Goal: Task Accomplishment & Management: Use online tool/utility

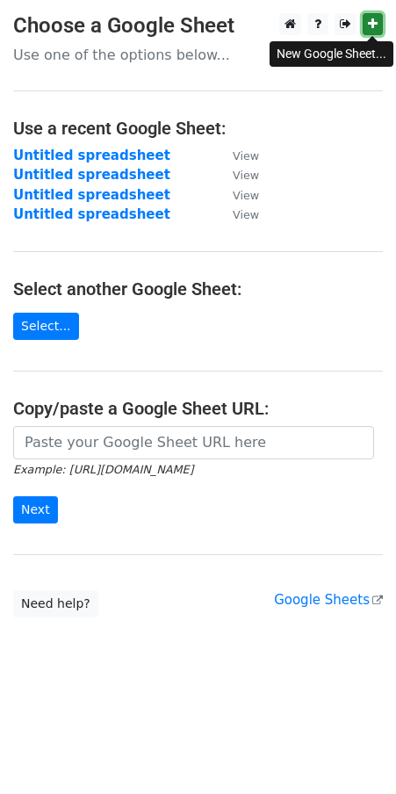
click at [372, 25] on icon at bounding box center [373, 24] width 10 height 12
click at [40, 321] on link "Select..." at bounding box center [46, 326] width 66 height 27
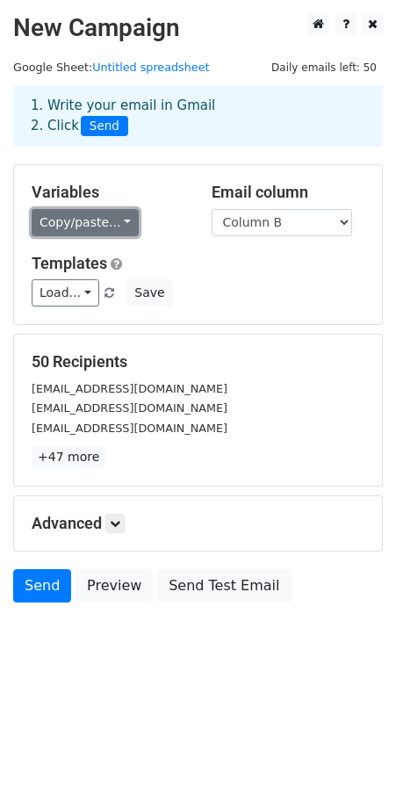
click at [113, 228] on link "Copy/paste..." at bounding box center [85, 222] width 107 height 27
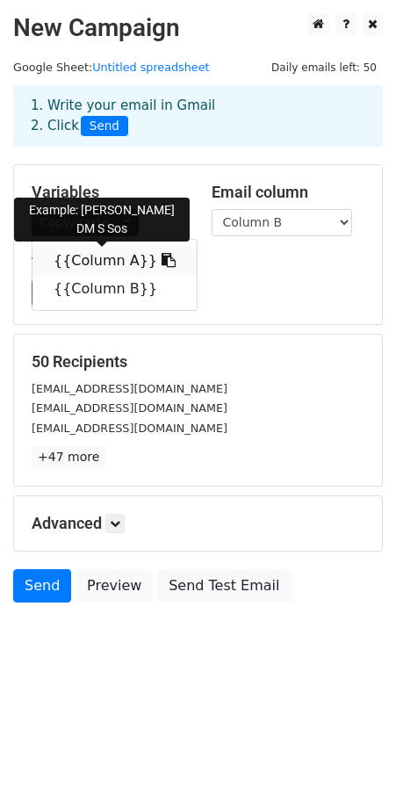
click at [162, 257] on icon at bounding box center [169, 260] width 14 height 14
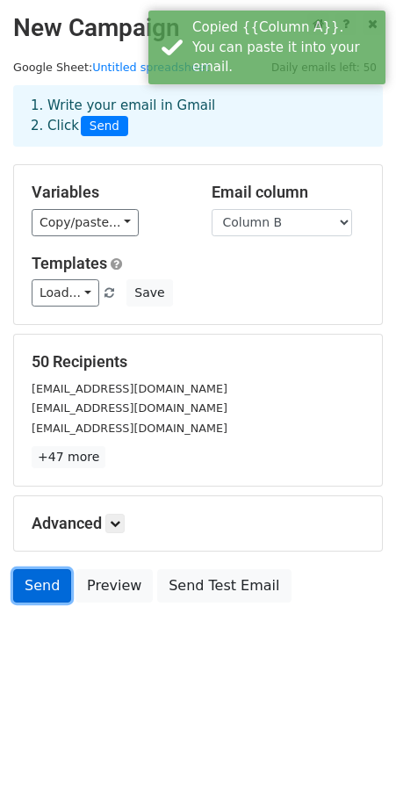
click at [33, 587] on link "Send" at bounding box center [42, 585] width 58 height 33
